Goal: Transaction & Acquisition: Purchase product/service

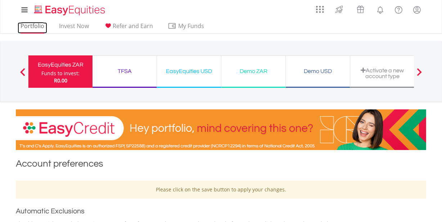
click at [24, 26] on link "Portfolio" at bounding box center [33, 27] width 30 height 11
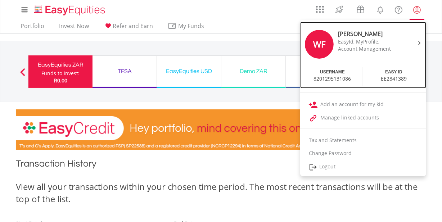
click at [367, 42] on div "EasyId, MyProfile," at bounding box center [368, 41] width 61 height 7
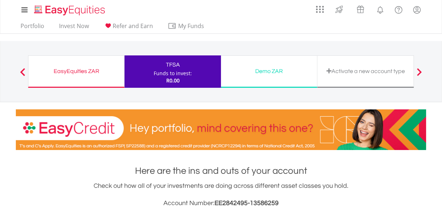
click at [90, 72] on div "EasyEquities ZAR" at bounding box center [76, 71] width 87 height 10
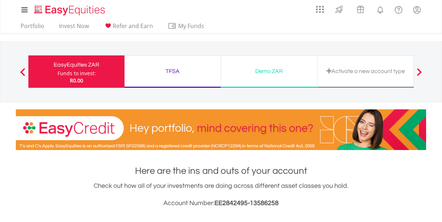
scroll to position [69, 137]
click at [178, 71] on div "TFSA" at bounding box center [173, 71] width 88 height 10
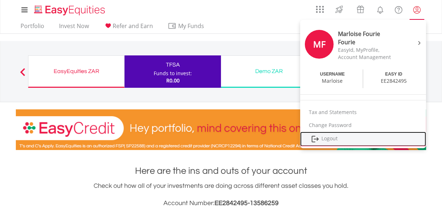
click at [326, 136] on link "Logout" at bounding box center [363, 139] width 126 height 15
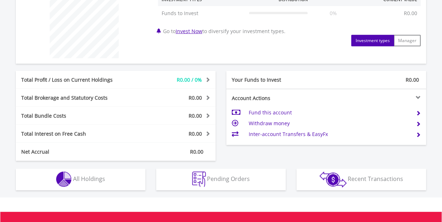
scroll to position [295, 0]
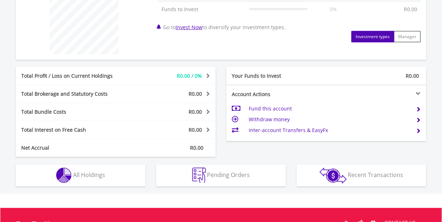
click at [261, 107] on td "Fund this account" at bounding box center [330, 108] width 162 height 11
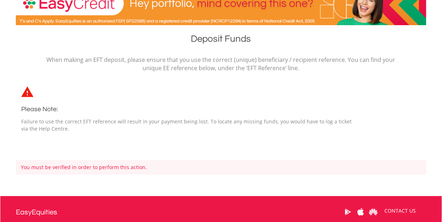
scroll to position [131, 0]
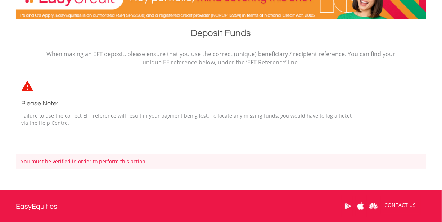
click at [188, 140] on div "When making an EFT deposit, please ensure that you use the correct (unique) ben…" at bounding box center [221, 98] width 422 height 97
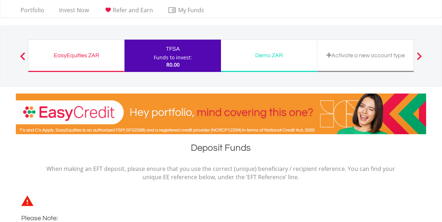
scroll to position [0, 0]
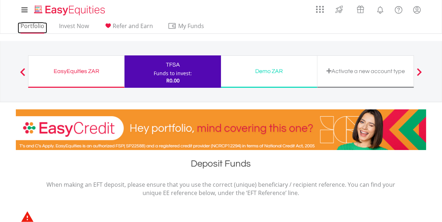
click at [27, 28] on link "Portfolio" at bounding box center [33, 27] width 30 height 11
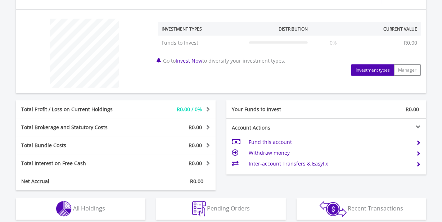
scroll to position [262, 0]
click at [264, 141] on td "Fund this account" at bounding box center [330, 141] width 162 height 11
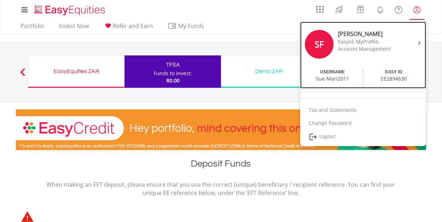
click at [366, 40] on div "EasyId, MyProfile," at bounding box center [368, 41] width 61 height 7
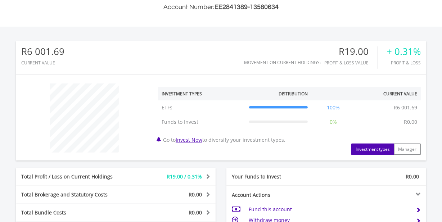
scroll to position [229, 0]
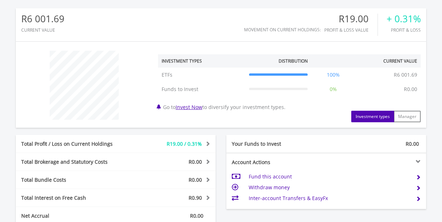
click at [272, 176] on td "Fund this account" at bounding box center [330, 176] width 162 height 11
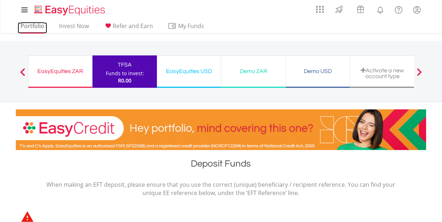
click at [33, 25] on link "Portfolio" at bounding box center [33, 27] width 30 height 11
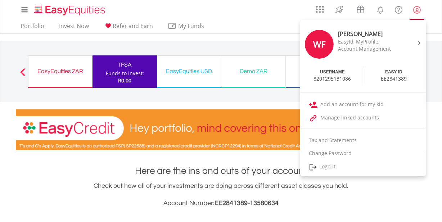
scroll to position [69, 137]
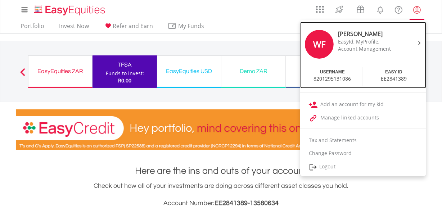
click at [360, 45] on div "EasyId, MyProfile," at bounding box center [368, 41] width 61 height 7
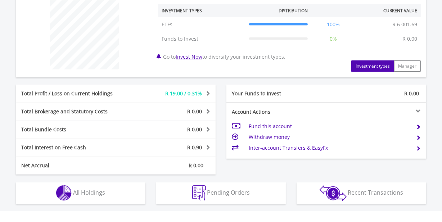
scroll to position [295, 0]
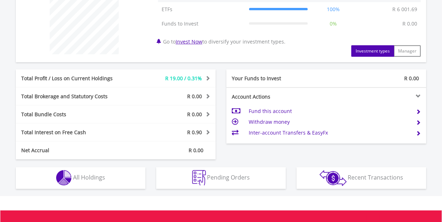
click at [263, 112] on td "Fund this account" at bounding box center [330, 111] width 162 height 11
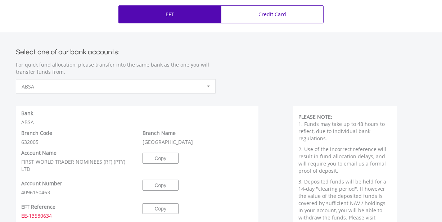
scroll to position [327, 0]
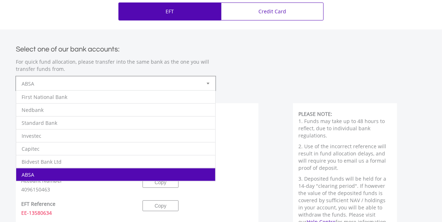
click at [208, 83] on div at bounding box center [208, 84] width 14 height 14
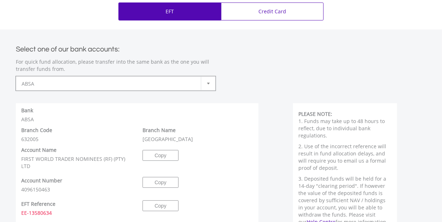
click at [208, 83] on div at bounding box center [208, 84] width 14 height 14
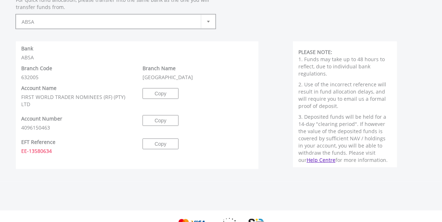
scroll to position [393, 0]
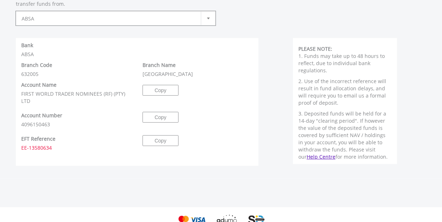
click at [208, 15] on div at bounding box center [208, 19] width 14 height 14
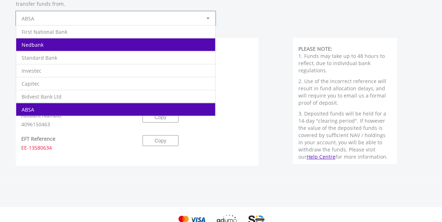
click at [96, 47] on li "Nedbank" at bounding box center [115, 44] width 199 height 13
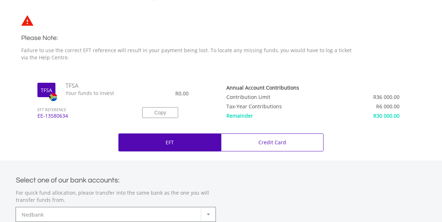
scroll to position [0, 0]
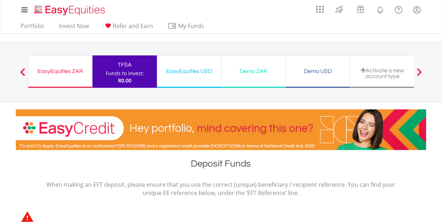
click at [56, 70] on div "EasyEquities ZAR" at bounding box center [60, 71] width 55 height 10
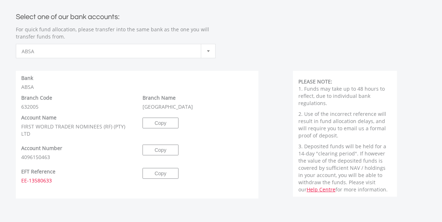
scroll to position [360, 0]
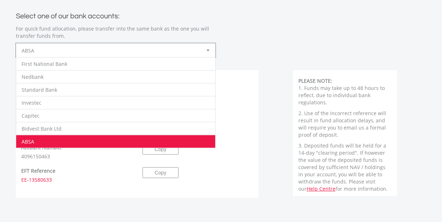
click at [206, 50] on div at bounding box center [208, 51] width 14 height 14
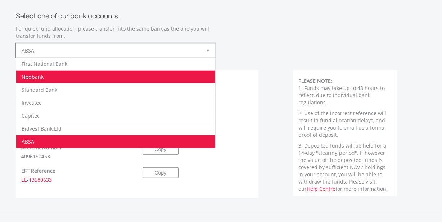
click at [39, 80] on li "Nedbank" at bounding box center [115, 76] width 199 height 13
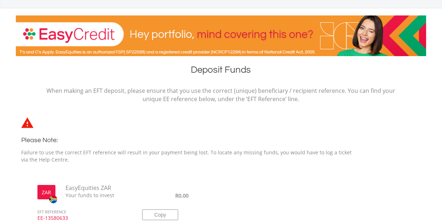
scroll to position [0, 0]
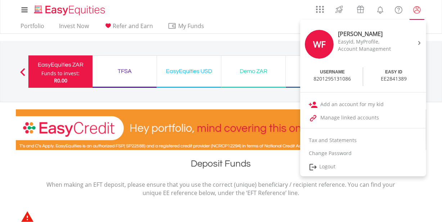
click at [416, 7] on lord-icon "My Profile" at bounding box center [417, 9] width 9 height 9
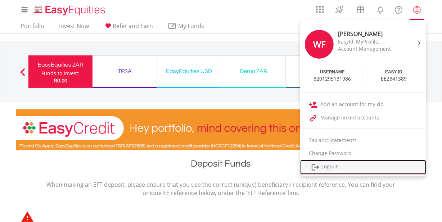
click at [333, 165] on link "Logout" at bounding box center [363, 167] width 126 height 15
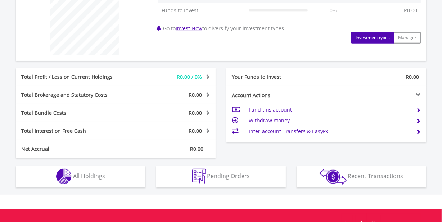
scroll to position [327, 0]
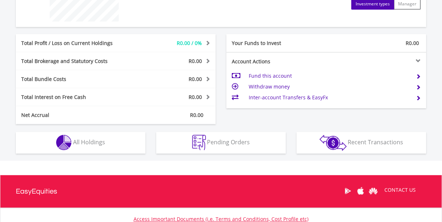
click at [418, 75] on span at bounding box center [418, 76] width 5 height 5
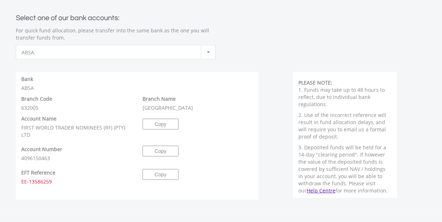
scroll to position [327, 0]
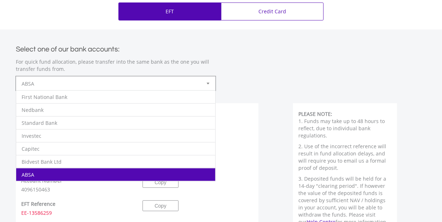
click at [209, 83] on b at bounding box center [208, 84] width 3 height 2
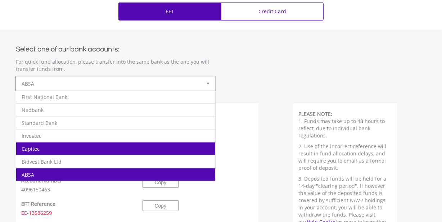
click at [75, 146] on li "Capitec" at bounding box center [115, 148] width 199 height 13
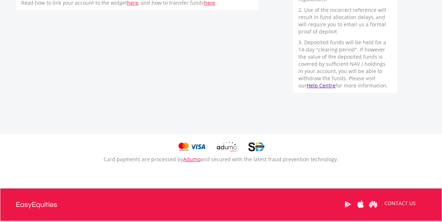
scroll to position [393, 0]
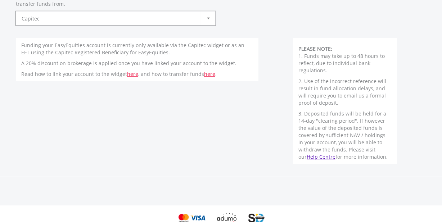
click at [206, 15] on div at bounding box center [208, 19] width 14 height 14
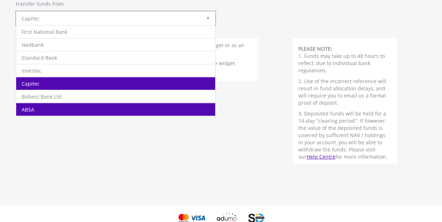
click at [40, 105] on li "ABSA" at bounding box center [115, 109] width 199 height 13
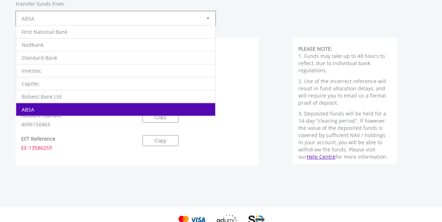
click at [210, 15] on div at bounding box center [208, 19] width 14 height 14
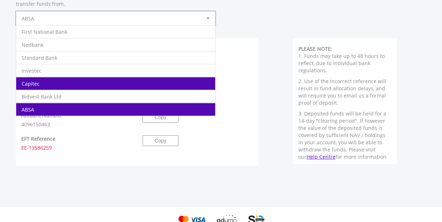
click at [50, 86] on li "Capitec" at bounding box center [115, 83] width 199 height 13
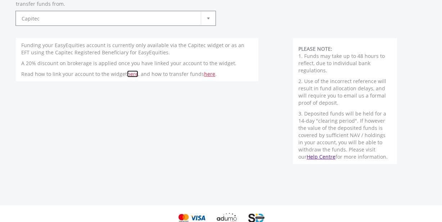
click at [130, 74] on link "here" at bounding box center [132, 74] width 11 height 7
click at [205, 73] on link "here" at bounding box center [209, 74] width 11 height 7
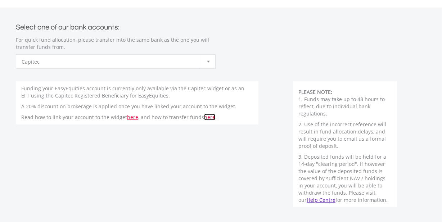
scroll to position [360, 0]
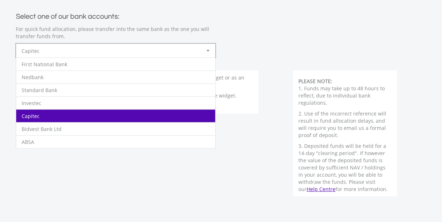
click at [206, 48] on div at bounding box center [208, 51] width 14 height 14
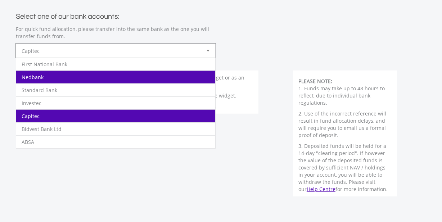
click at [32, 78] on li "Nedbank" at bounding box center [115, 77] width 199 height 13
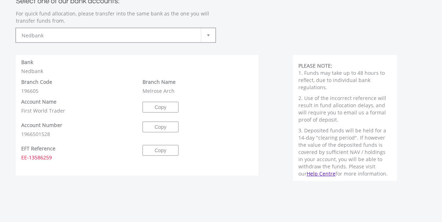
scroll to position [327, 0]
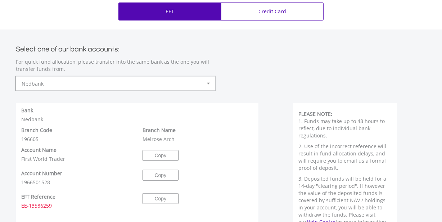
click at [207, 82] on div at bounding box center [208, 84] width 14 height 14
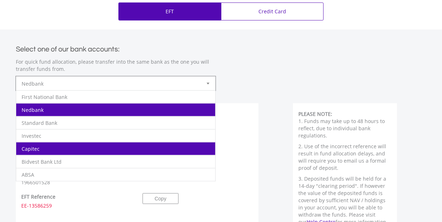
click at [53, 149] on li "Capitec" at bounding box center [115, 148] width 199 height 13
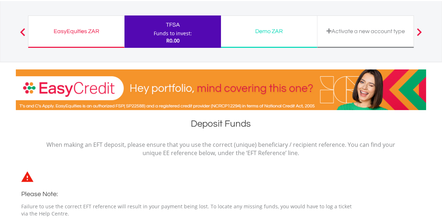
scroll to position [0, 0]
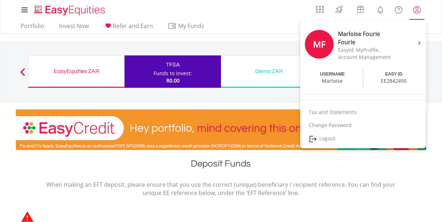
click at [418, 8] on lord-icon "My Profile" at bounding box center [417, 9] width 9 height 9
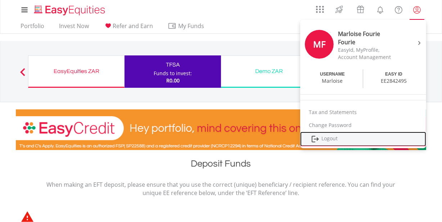
click at [330, 137] on link "Logout" at bounding box center [363, 139] width 126 height 15
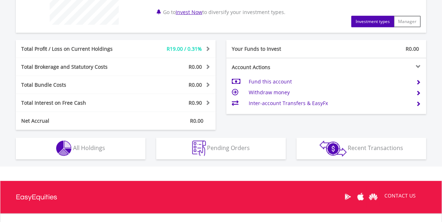
scroll to position [327, 0]
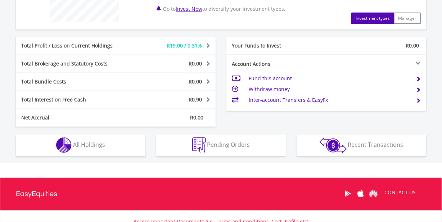
click at [417, 77] on span at bounding box center [418, 78] width 5 height 5
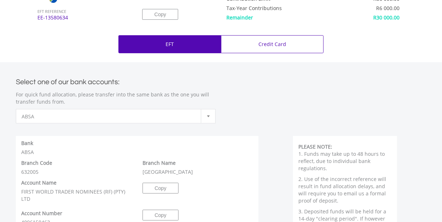
scroll to position [360, 0]
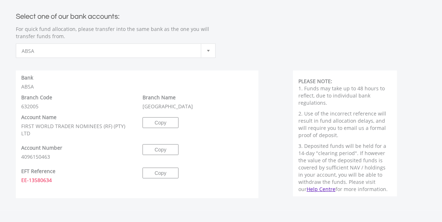
click at [206, 48] on div at bounding box center [208, 51] width 14 height 14
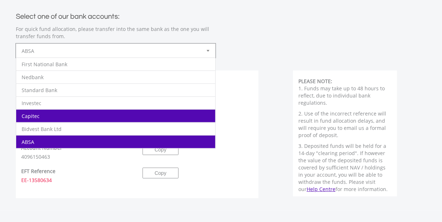
click at [86, 112] on li "Capitec" at bounding box center [115, 116] width 199 height 13
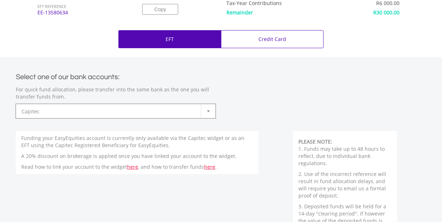
scroll to position [196, 0]
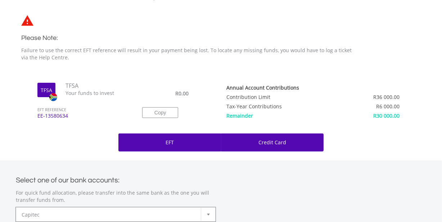
click at [262, 139] on p "Credit Card" at bounding box center [273, 142] width 28 height 7
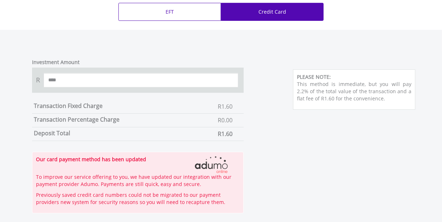
scroll to position [327, 0]
drag, startPoint x: 67, startPoint y: 81, endPoint x: 45, endPoint y: 81, distance: 22.7
click at [45, 81] on input "****" at bounding box center [141, 80] width 195 height 14
type input "***"
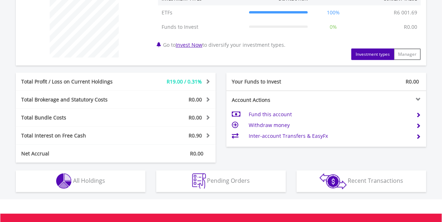
scroll to position [295, 0]
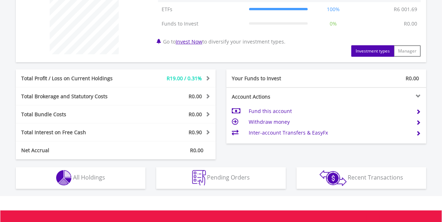
click at [418, 109] on span at bounding box center [418, 111] width 5 height 5
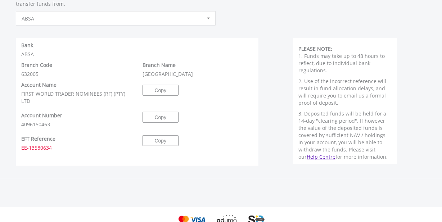
scroll to position [360, 0]
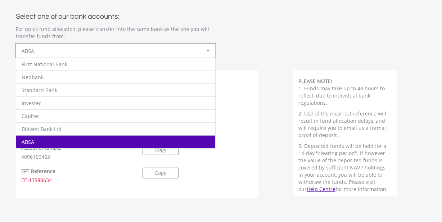
click at [207, 50] on b at bounding box center [208, 51] width 3 height 2
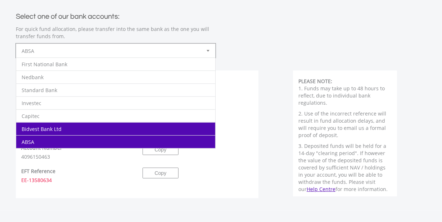
click at [79, 131] on li "Bidvest Bank Ltd" at bounding box center [115, 128] width 199 height 13
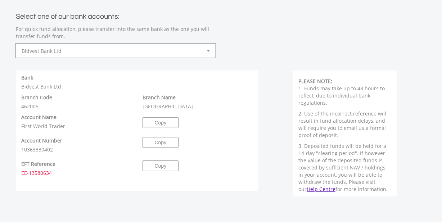
click at [205, 50] on div at bounding box center [208, 51] width 14 height 14
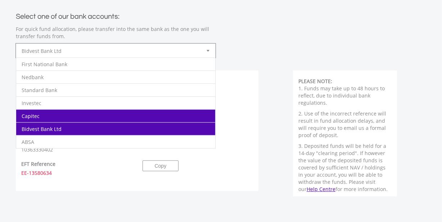
click at [98, 117] on li "Capitec" at bounding box center [115, 116] width 199 height 13
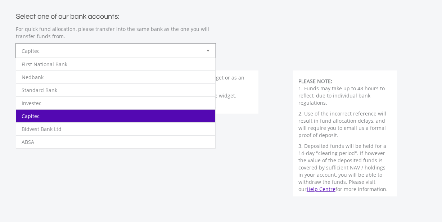
click at [209, 50] on div at bounding box center [208, 51] width 14 height 14
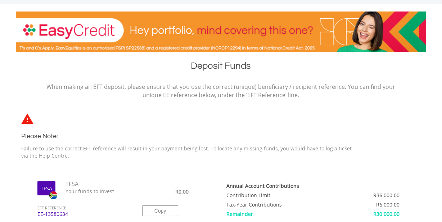
scroll to position [0, 0]
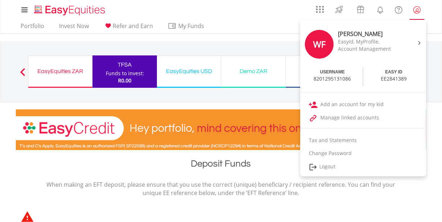
click at [413, 7] on lord-icon "My Profile" at bounding box center [417, 9] width 9 height 9
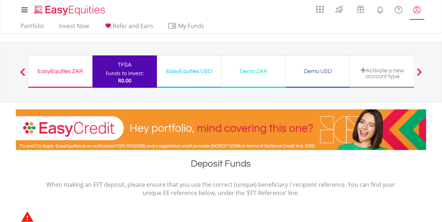
click at [415, 8] on lord-icon "My Profile" at bounding box center [417, 9] width 9 height 9
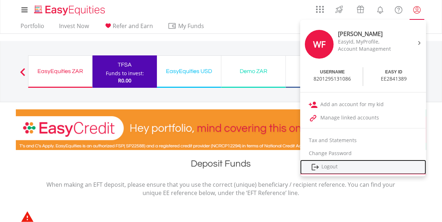
click at [324, 165] on link "Logout" at bounding box center [363, 167] width 126 height 15
